Goal: Transaction & Acquisition: Purchase product/service

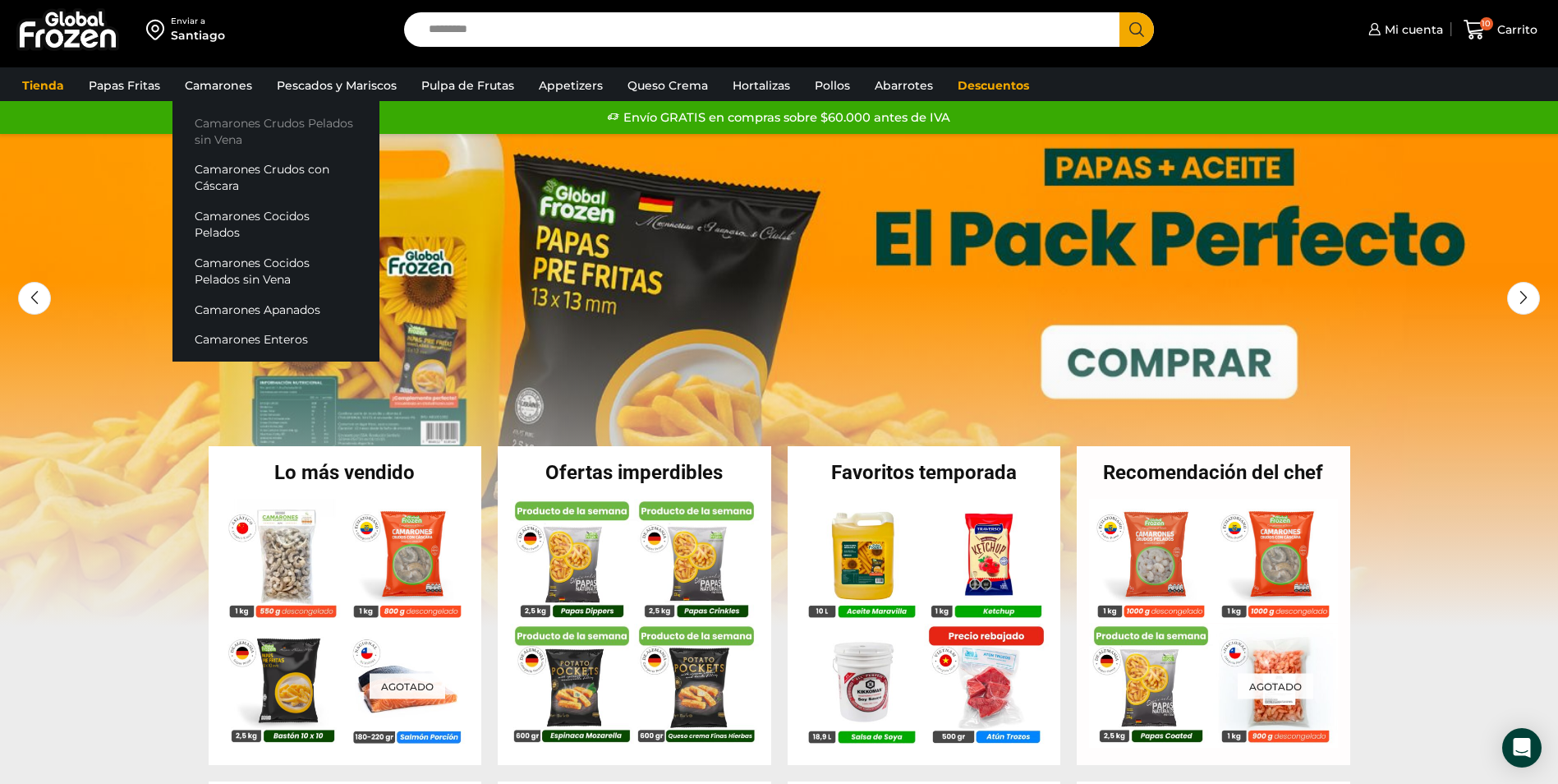
click at [231, 127] on link "Camarones Crudos Pelados sin Vena" at bounding box center [276, 131] width 207 height 47
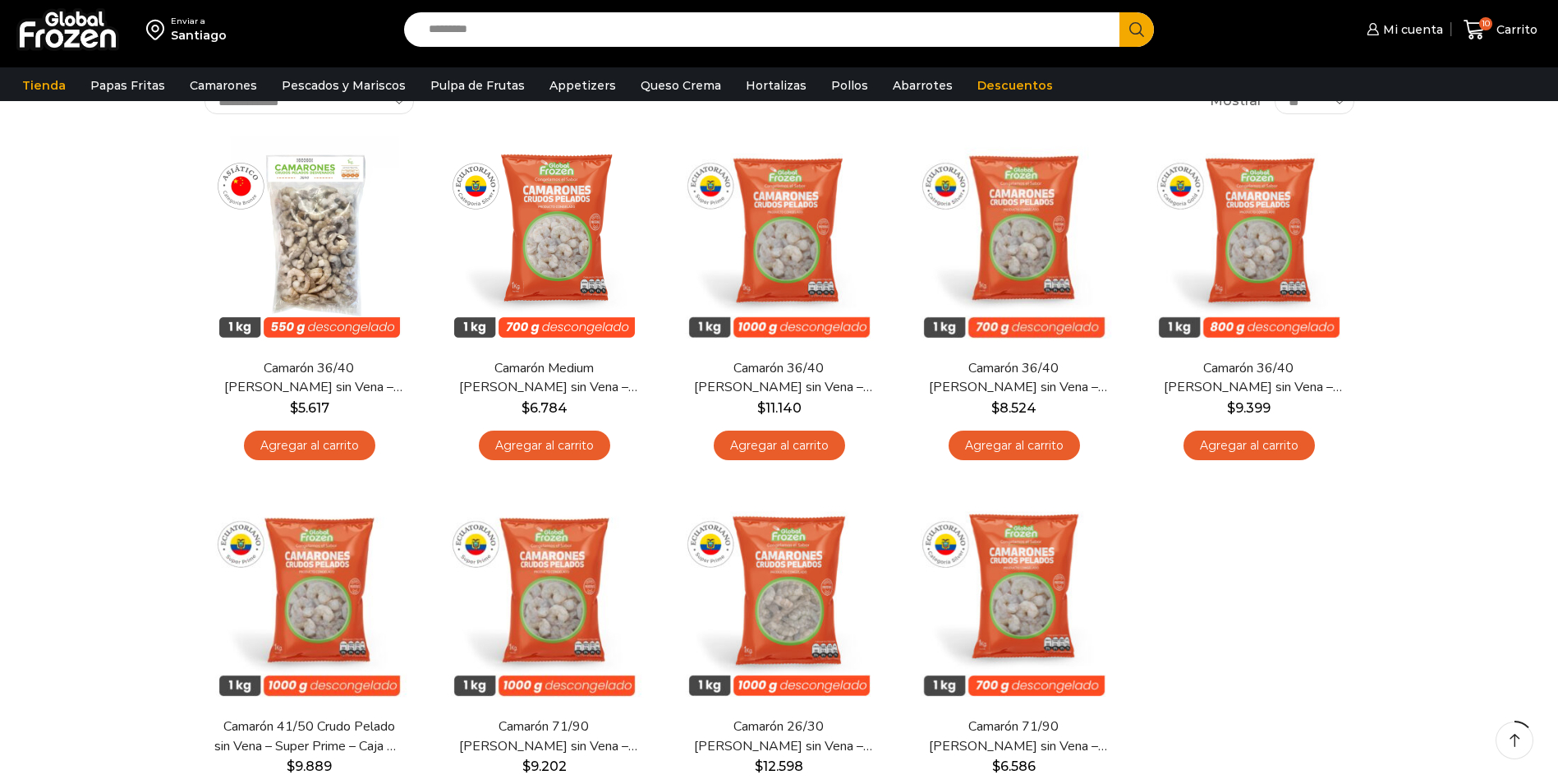
scroll to position [164, 0]
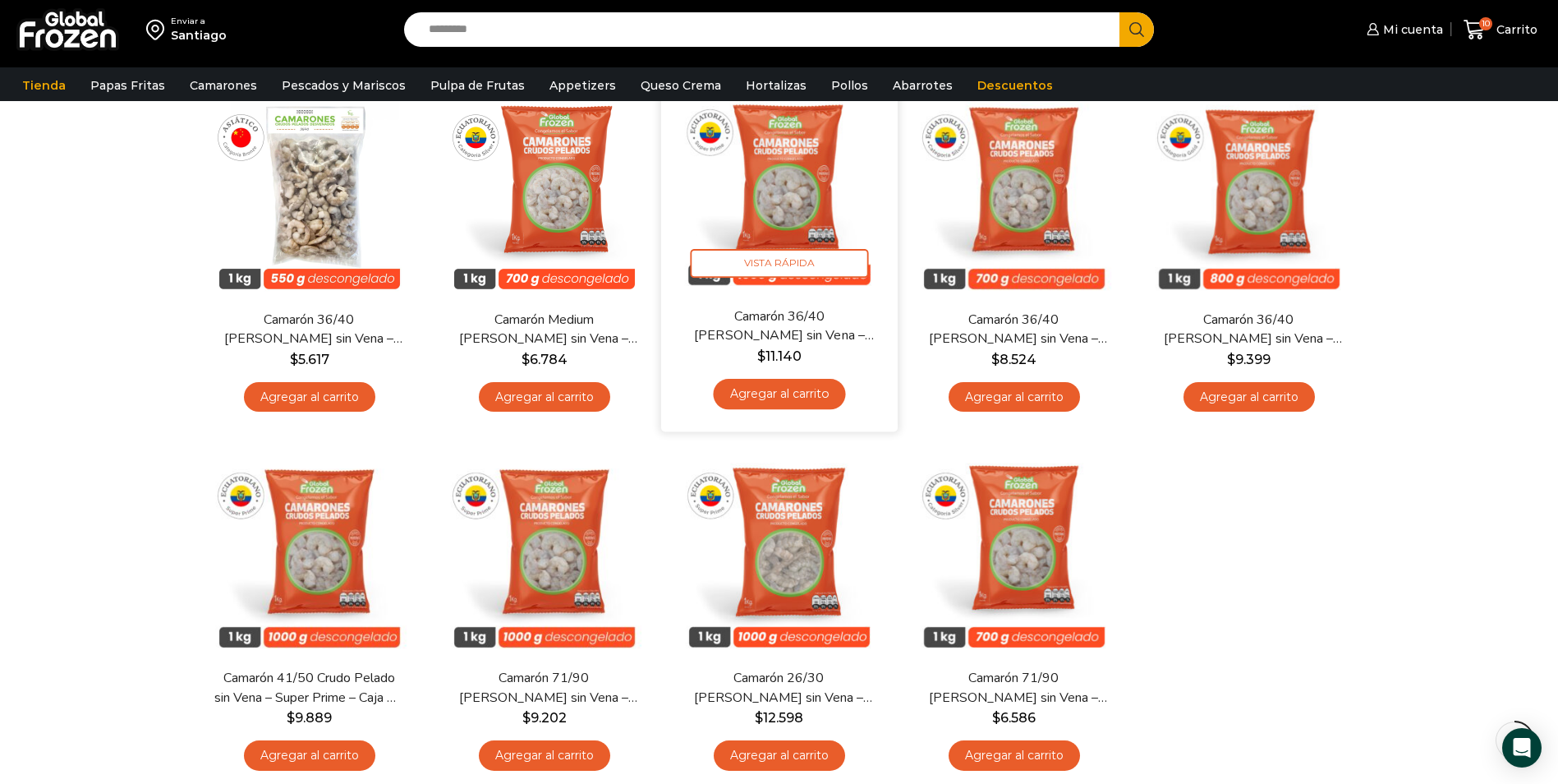
click at [805, 229] on img at bounding box center [779, 188] width 212 height 212
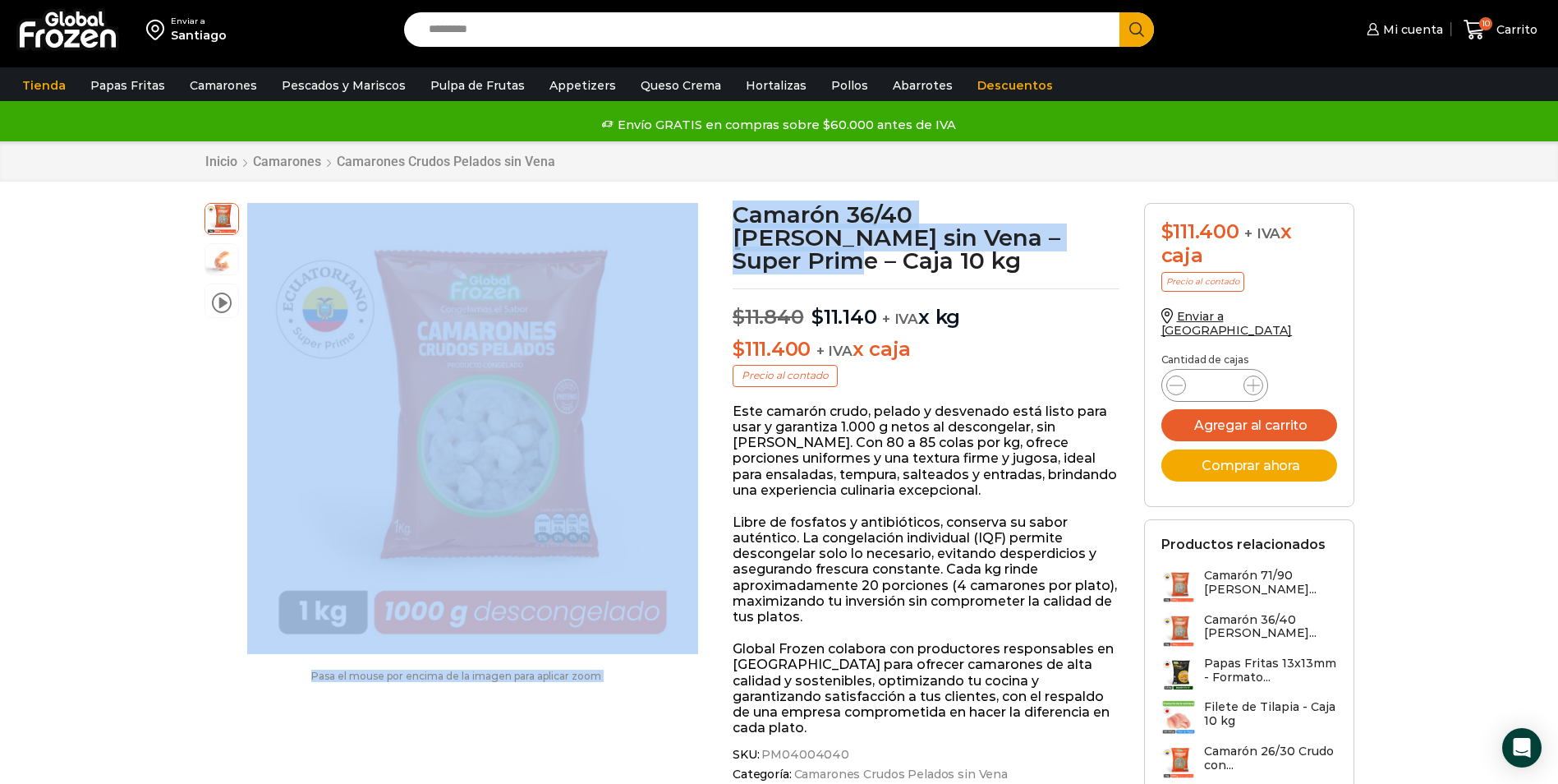
drag, startPoint x: 1003, startPoint y: 239, endPoint x: 702, endPoint y: 222, distance: 301.5
copy div "video Pasa el mouse por encima de la imagen para aplicar zoom Camarón 36/40 Cru…"
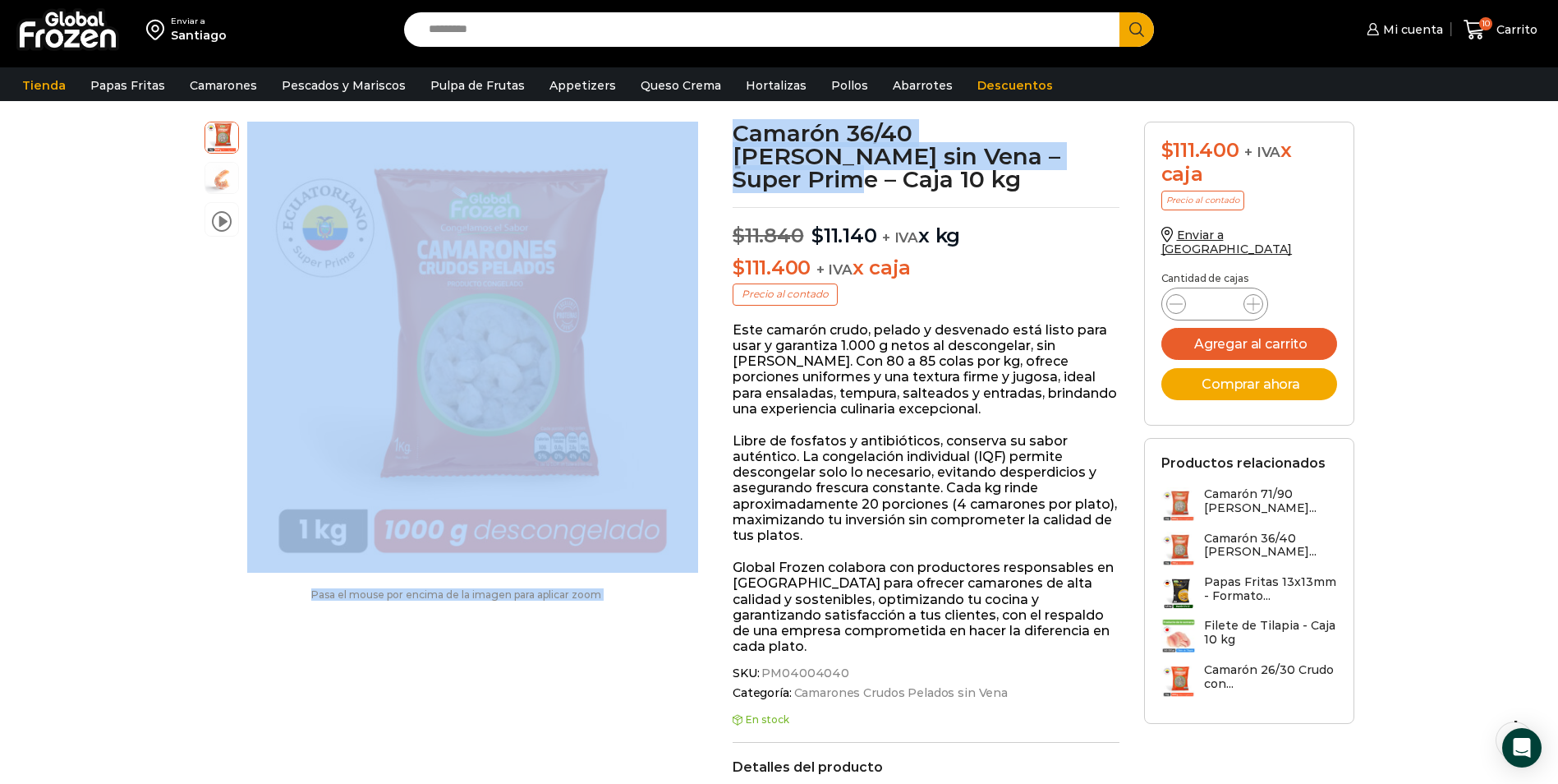
scroll to position [83, 0]
drag, startPoint x: 847, startPoint y: 676, endPoint x: 793, endPoint y: 674, distance: 54.0
click at [793, 674] on span "SKU: PM04004040" at bounding box center [926, 672] width 387 height 14
drag, startPoint x: 793, startPoint y: 674, endPoint x: 784, endPoint y: 673, distance: 9.1
copy span "PM04"
